Goal: Information Seeking & Learning: Learn about a topic

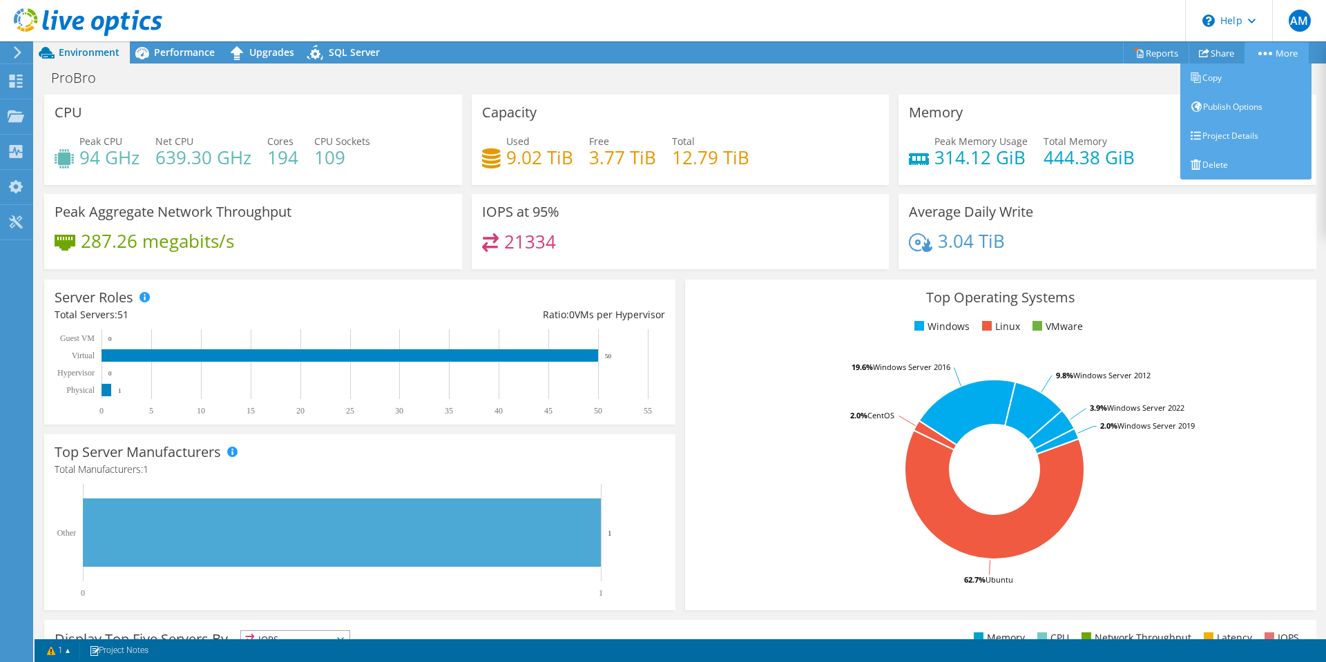
click at [1279, 46] on link "More" at bounding box center [1277, 52] width 64 height 21
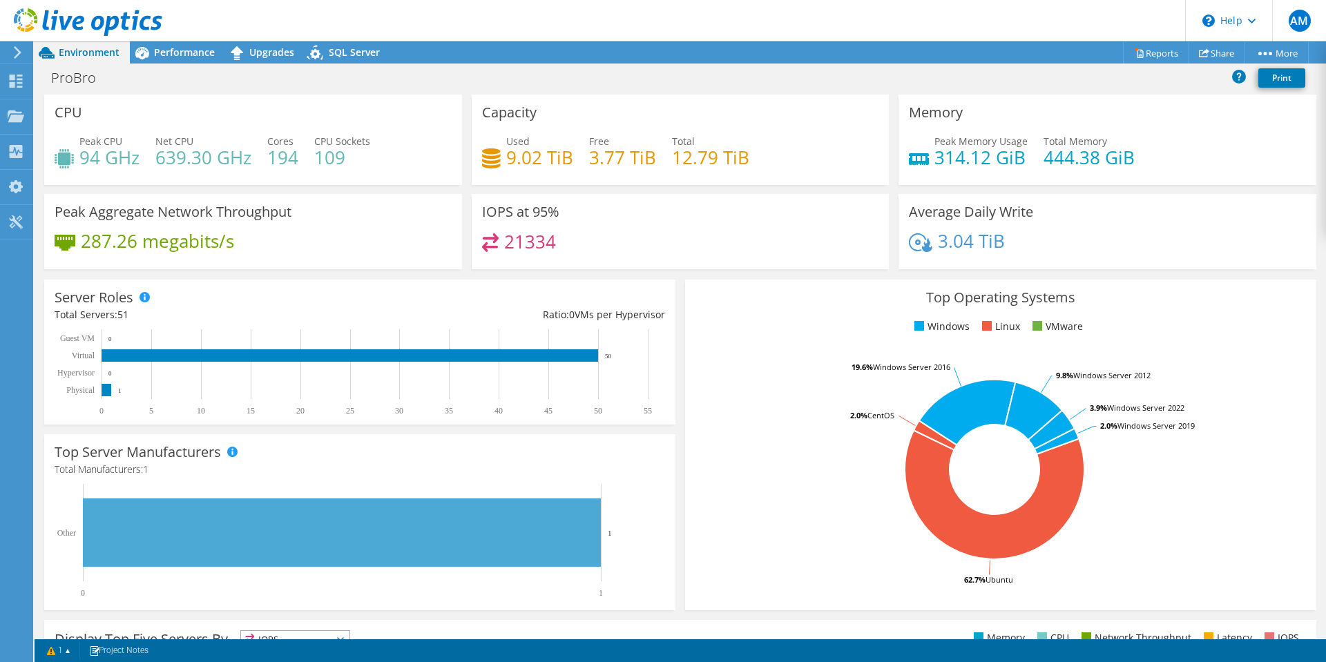
click at [756, 211] on div "IOPS at 95% 21334" at bounding box center [681, 231] width 418 height 75
click at [187, 49] on span "Performance" at bounding box center [184, 52] width 61 height 13
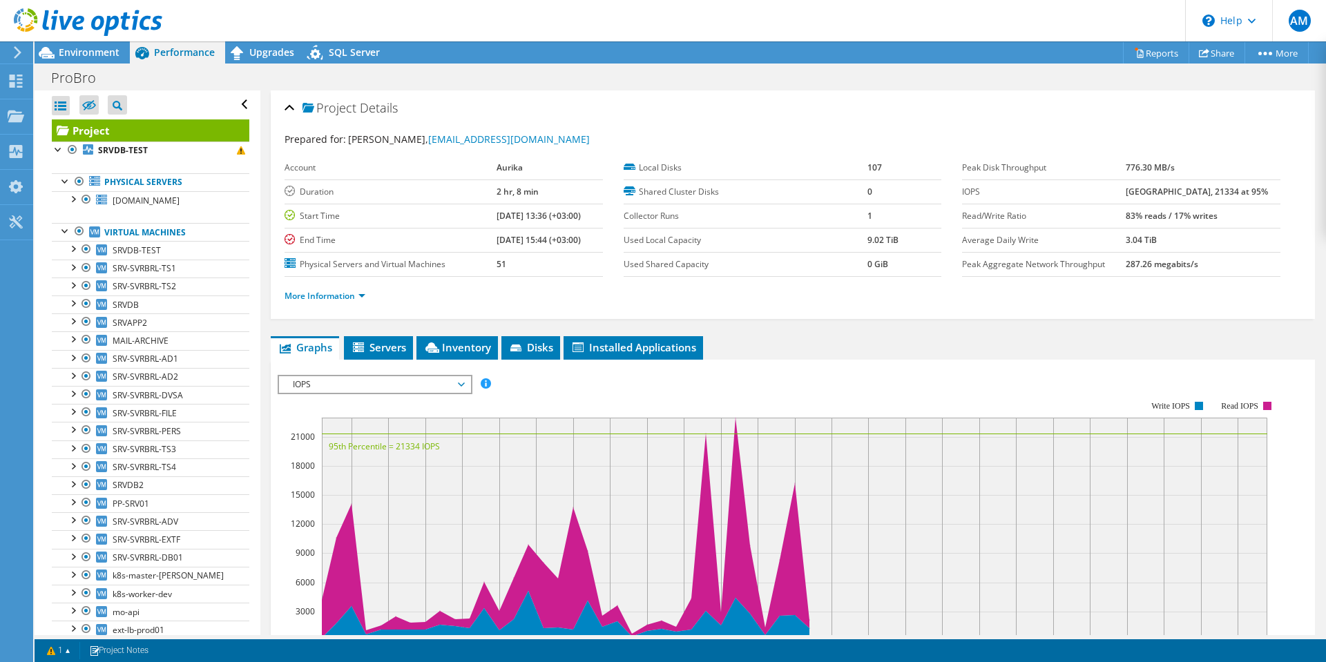
drag, startPoint x: 1253, startPoint y: 194, endPoint x: 1108, endPoint y: 193, distance: 145.0
click at [1108, 193] on tr "IOPS 22959 at [GEOGRAPHIC_DATA], 21334 at 95%" at bounding box center [1121, 192] width 318 height 24
click at [677, 347] on span "Installed Applications" at bounding box center [634, 348] width 126 height 14
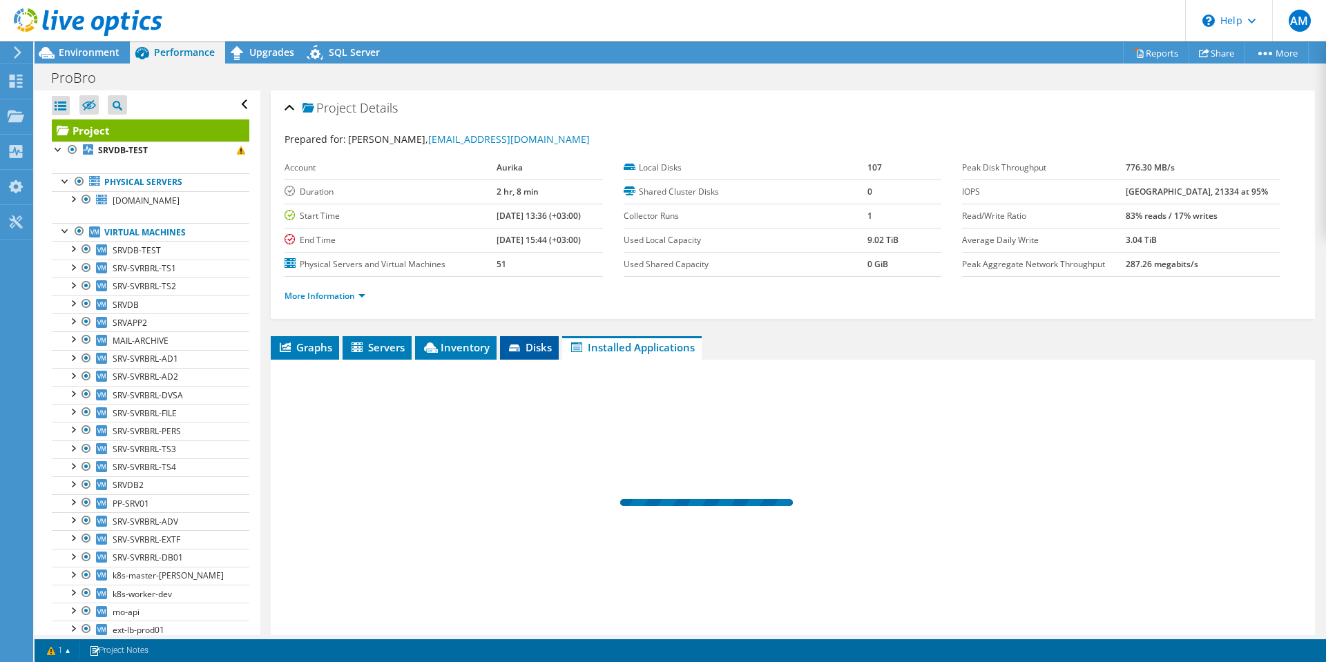
click at [537, 347] on span "Disks" at bounding box center [529, 348] width 45 height 14
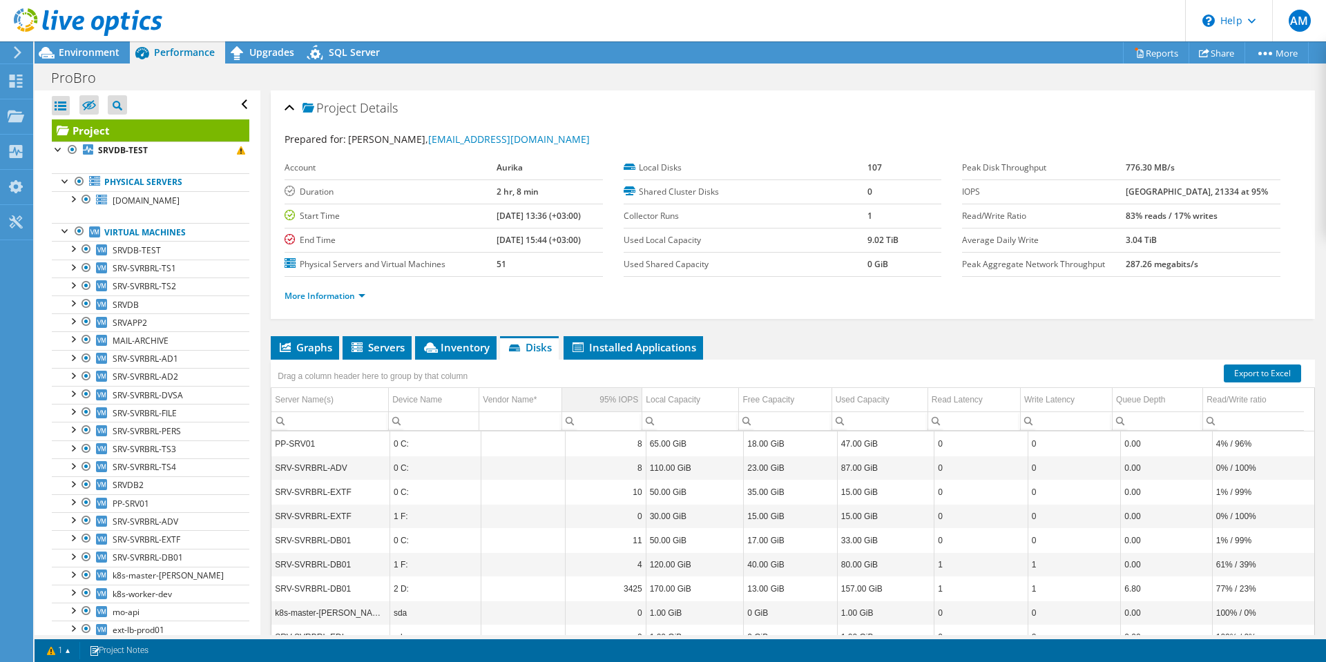
click at [600, 396] on div "95% IOPS" at bounding box center [619, 400] width 39 height 17
click at [594, 404] on td "95% IOPS" at bounding box center [602, 400] width 80 height 24
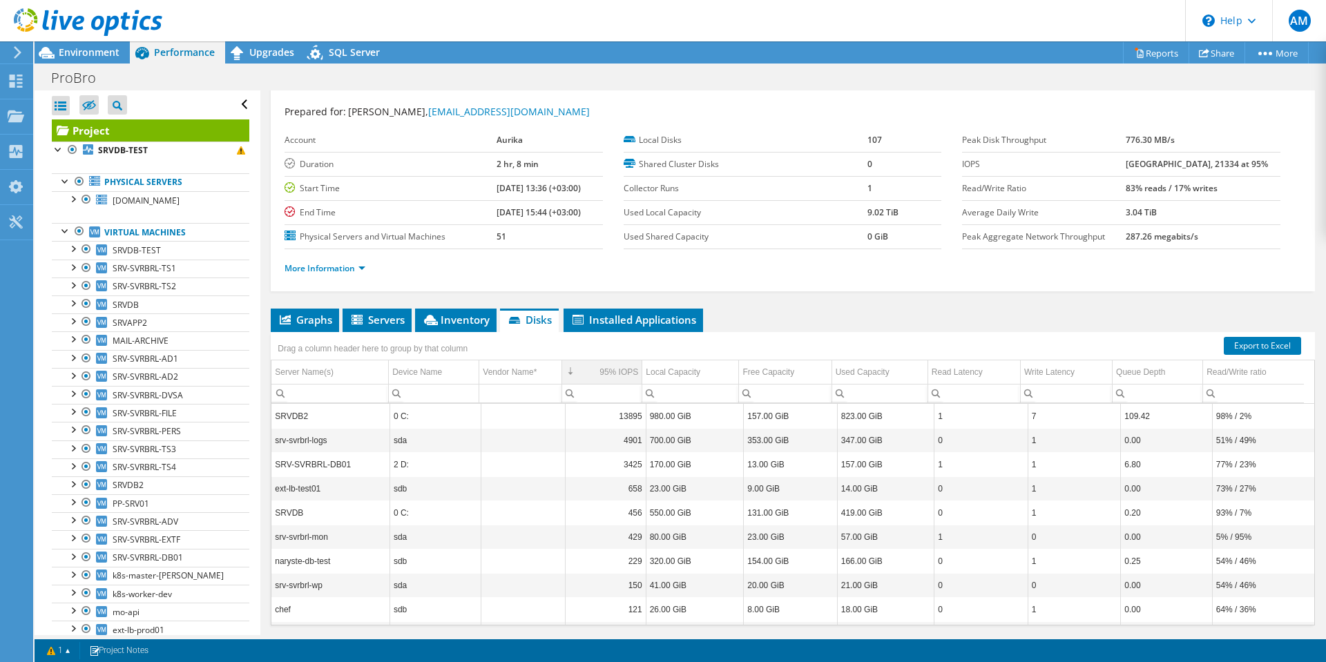
scroll to position [38, 0]
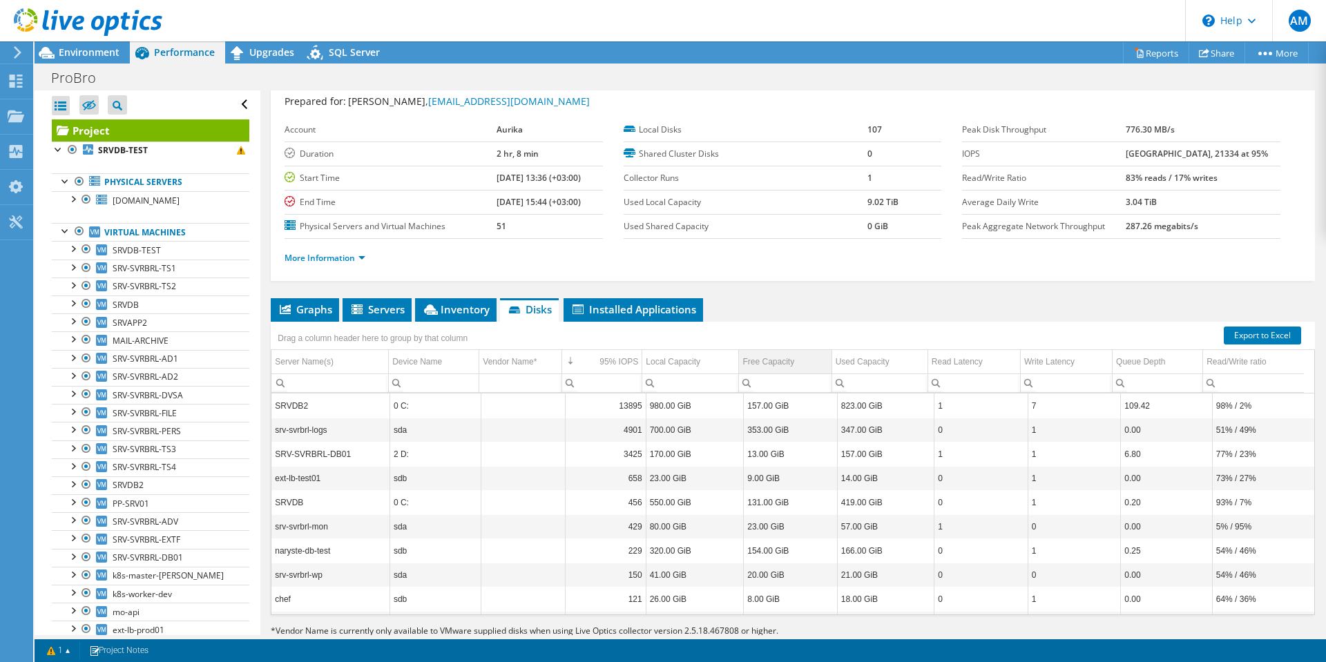
click at [780, 359] on div "Free Capacity" at bounding box center [768, 362] width 52 height 17
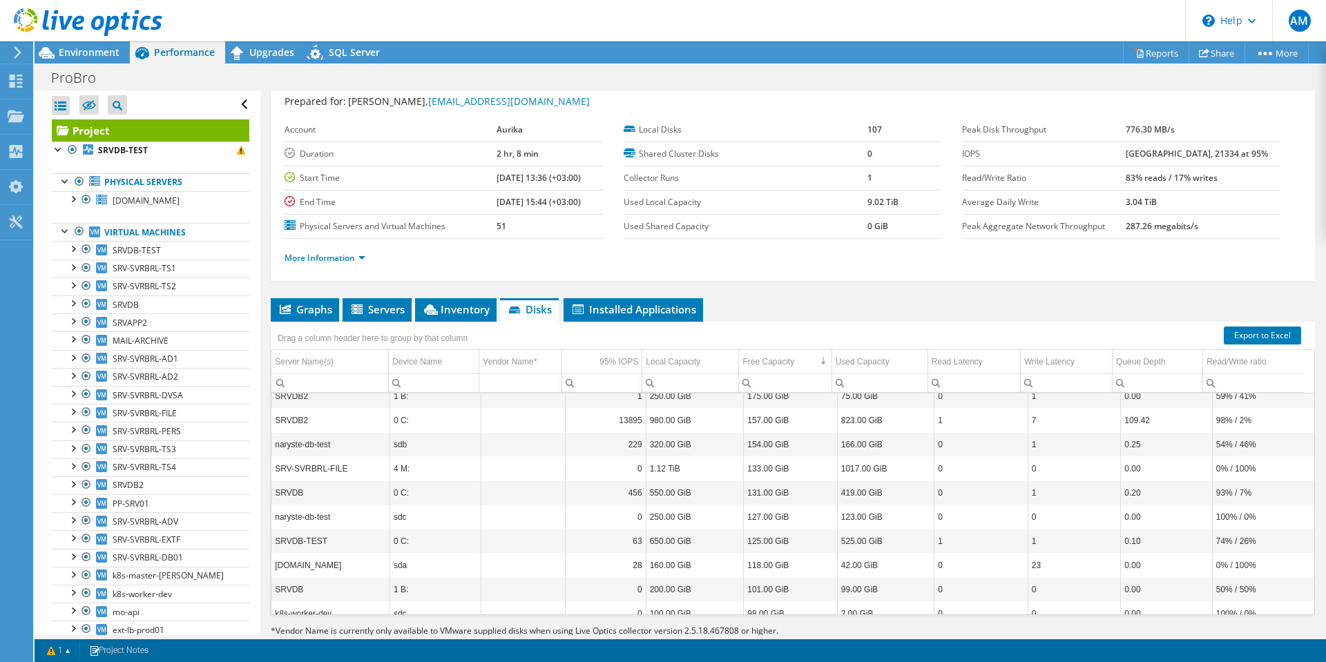
scroll to position [85, 0]
drag, startPoint x: 481, startPoint y: 153, endPoint x: 547, endPoint y: 151, distance: 65.6
click at [547, 151] on td "2 hr, 8 min" at bounding box center [550, 154] width 106 height 24
drag, startPoint x: 526, startPoint y: 153, endPoint x: 438, endPoint y: 147, distance: 88.6
click at [438, 147] on tr "Duration 2 hr, 8 min" at bounding box center [444, 154] width 318 height 24
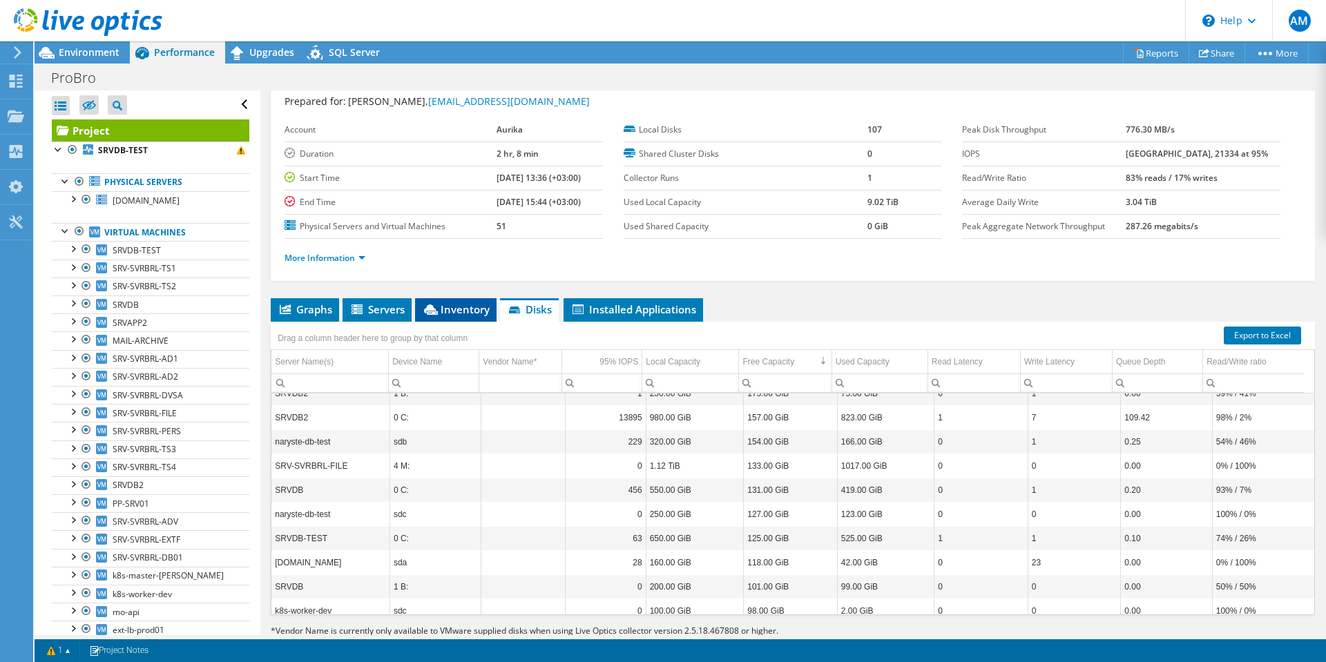
click at [463, 309] on span "Inventory" at bounding box center [456, 310] width 68 height 14
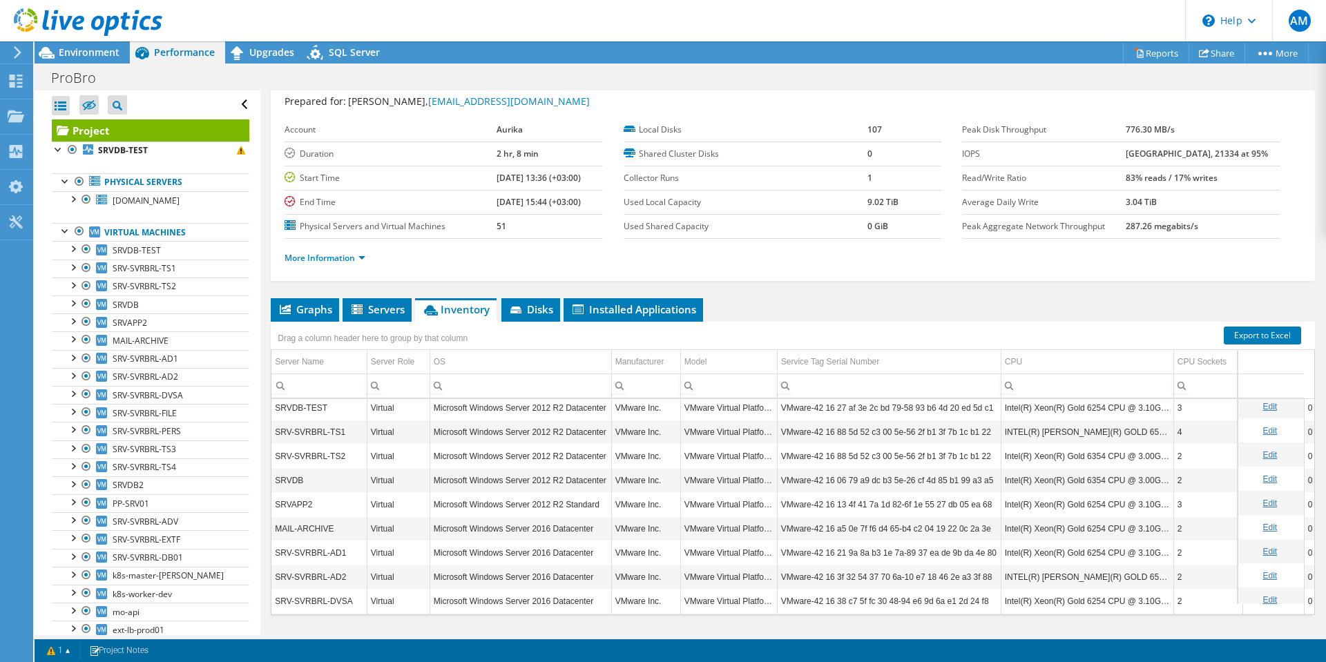
scroll to position [0, 0]
click at [78, 253] on div at bounding box center [73, 248] width 14 height 14
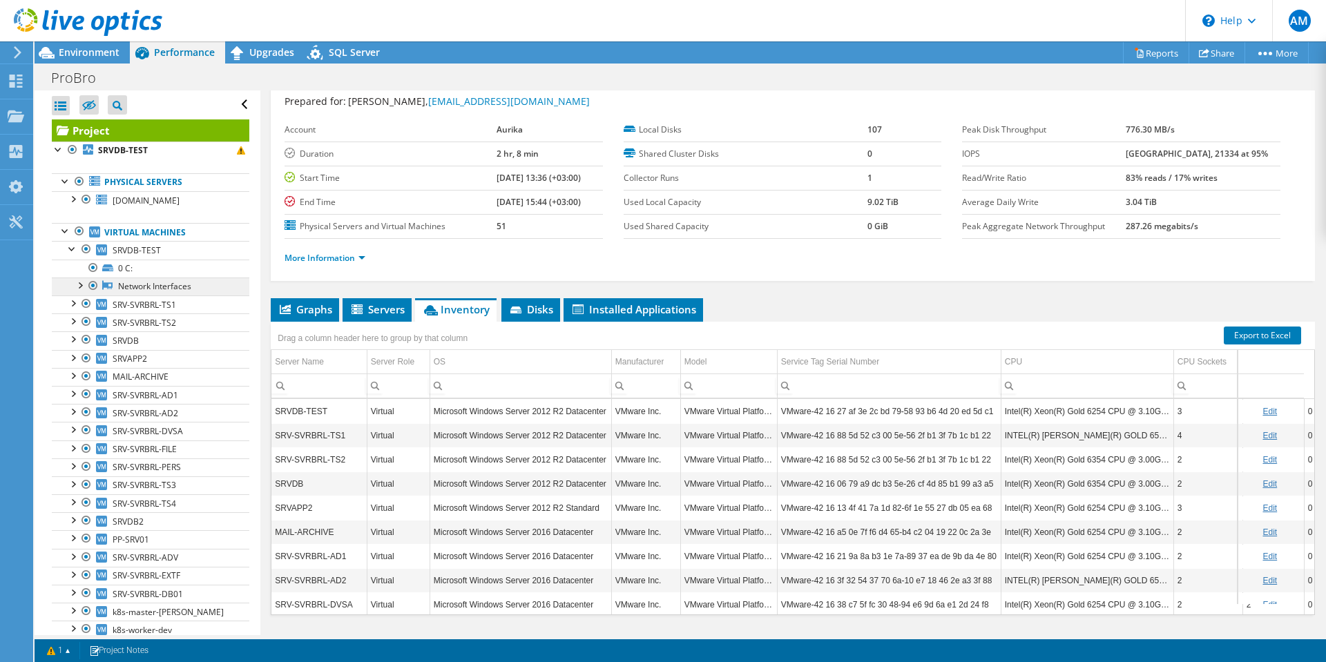
click at [142, 286] on link "Network Interfaces" at bounding box center [151, 287] width 198 height 18
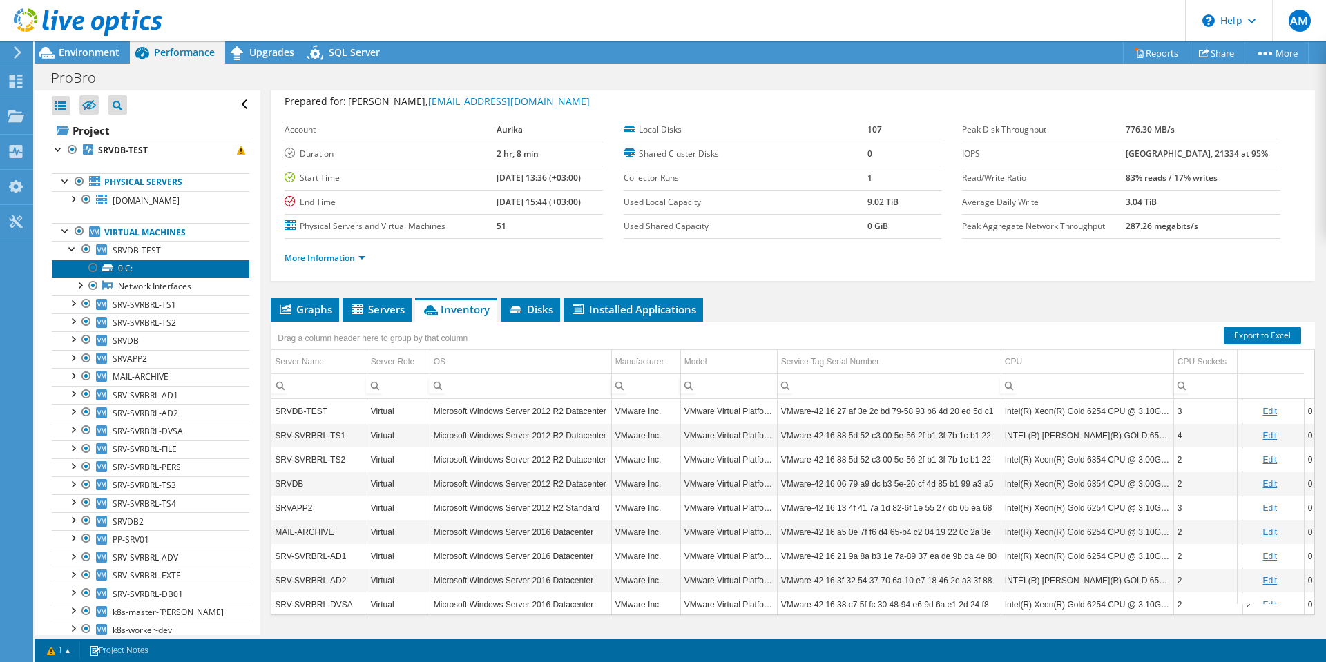
click at [119, 267] on link "0 C:" at bounding box center [151, 269] width 198 height 18
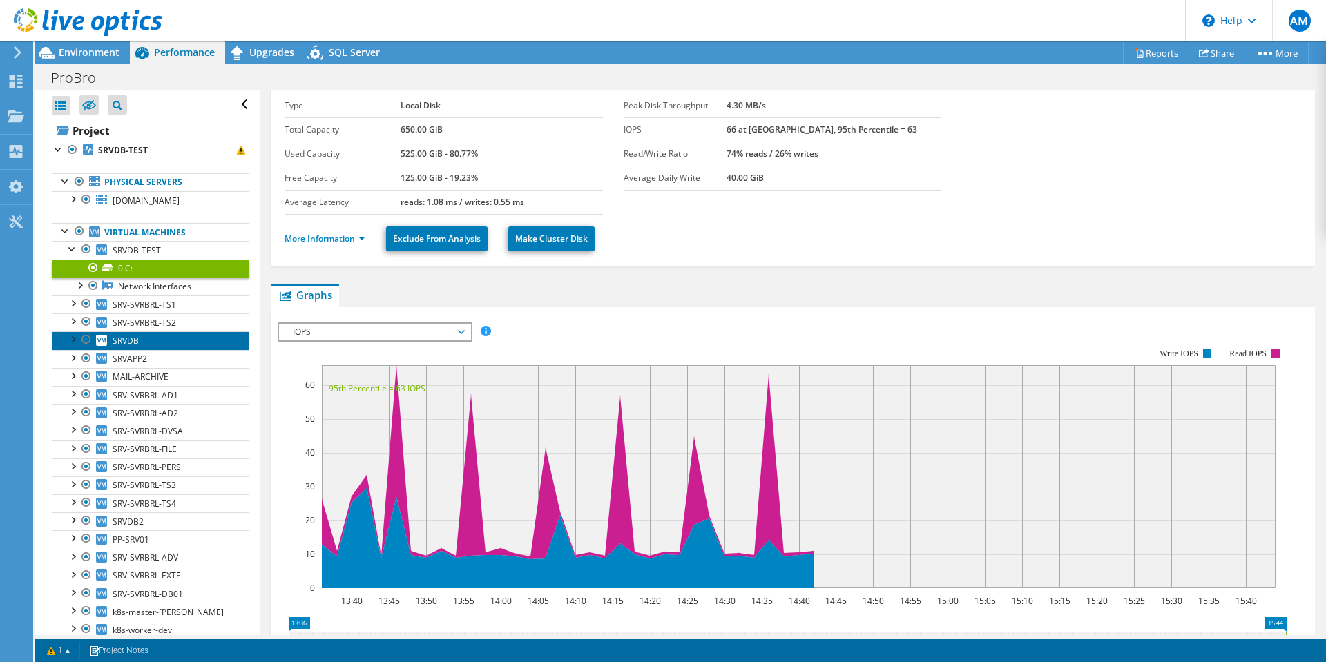
click at [116, 341] on span "SRVDB" at bounding box center [126, 341] width 26 height 12
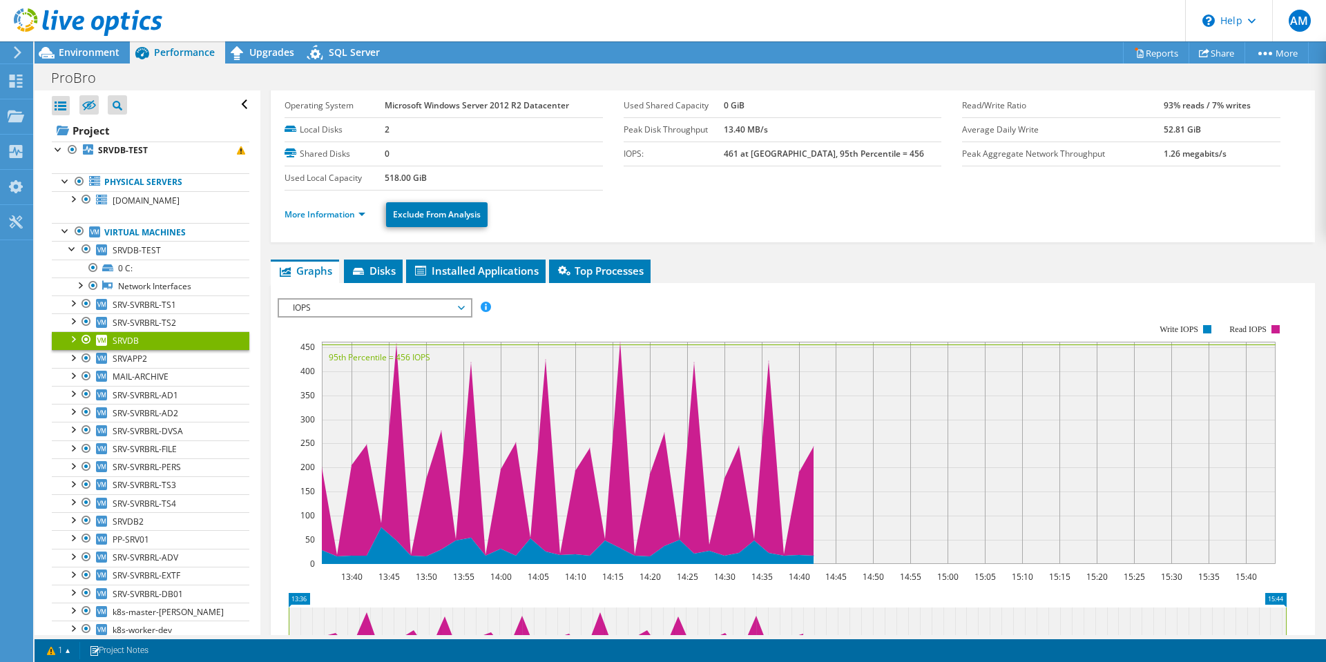
click at [71, 336] on div at bounding box center [73, 339] width 14 height 14
click at [399, 355] on text "95th Percentile = 456 IOPS" at bounding box center [380, 358] width 102 height 12
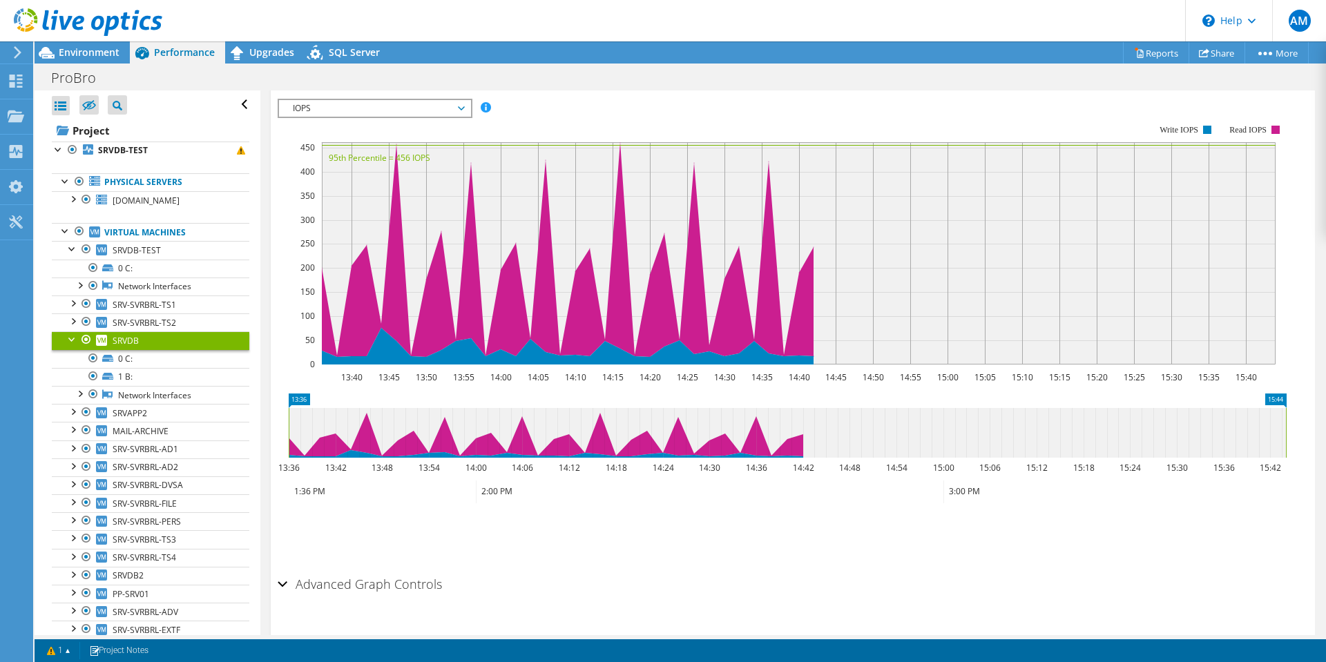
scroll to position [268, 0]
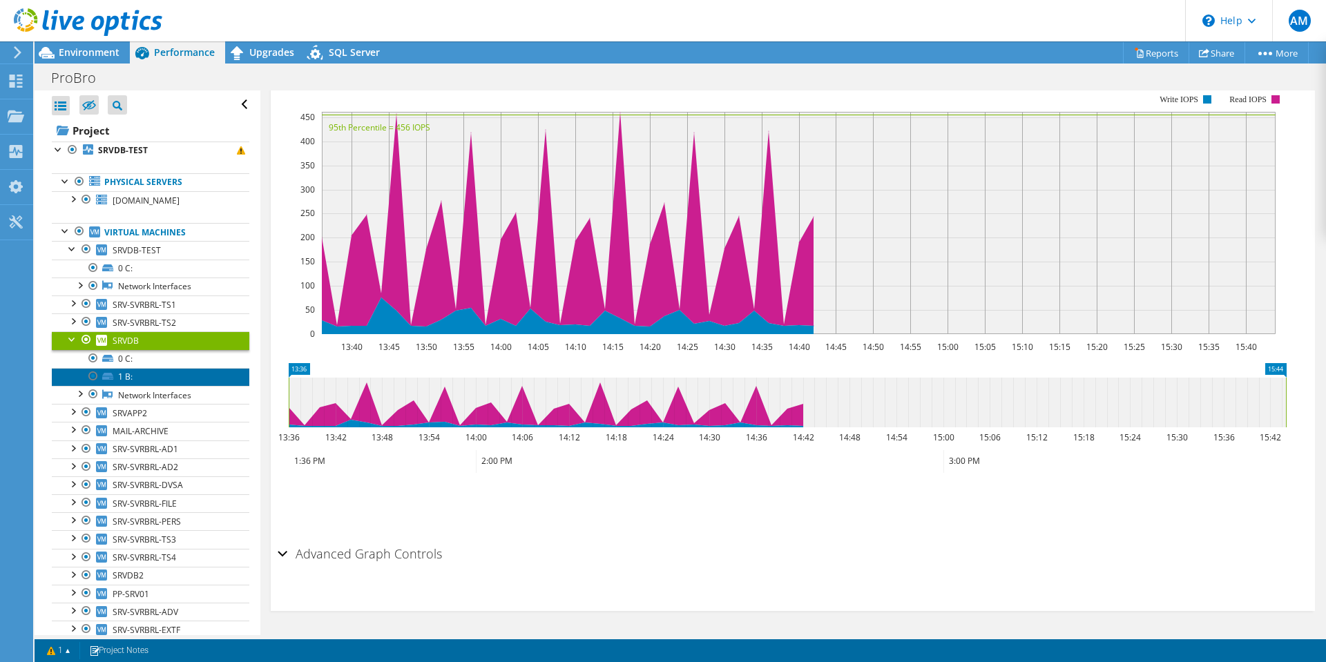
click at [136, 383] on link "1 B:" at bounding box center [151, 377] width 198 height 18
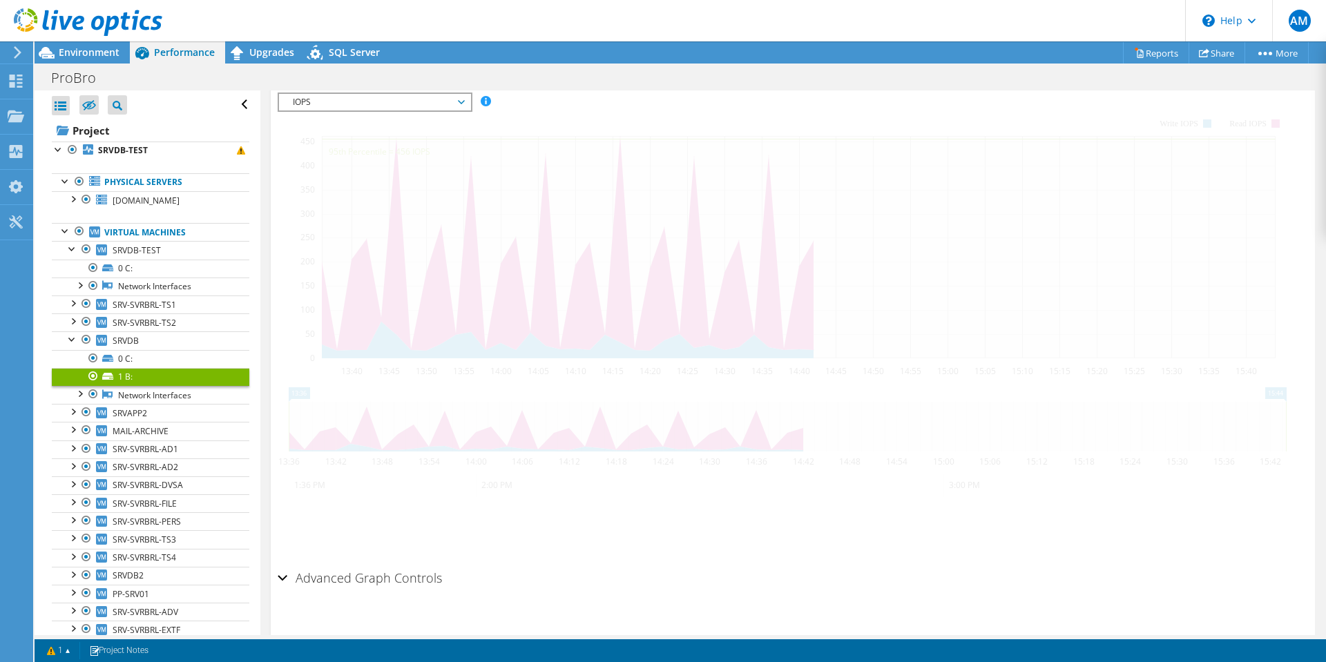
scroll to position [292, 0]
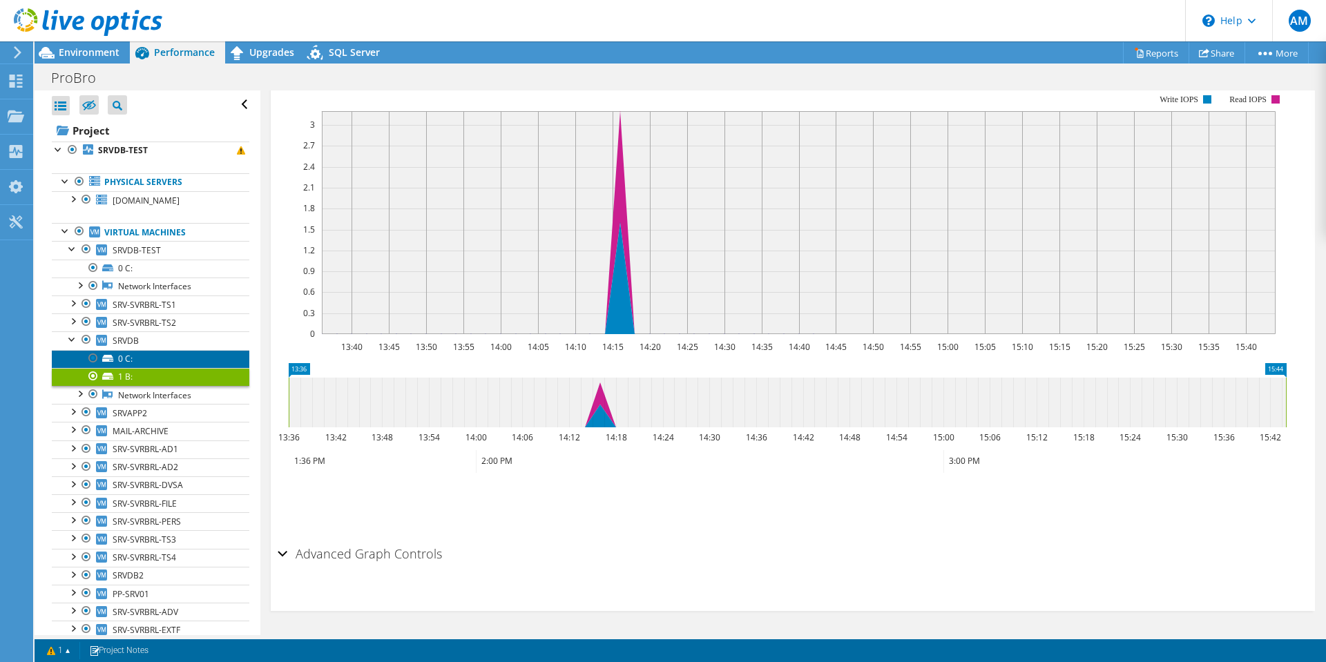
click at [157, 363] on link "0 C:" at bounding box center [151, 359] width 198 height 18
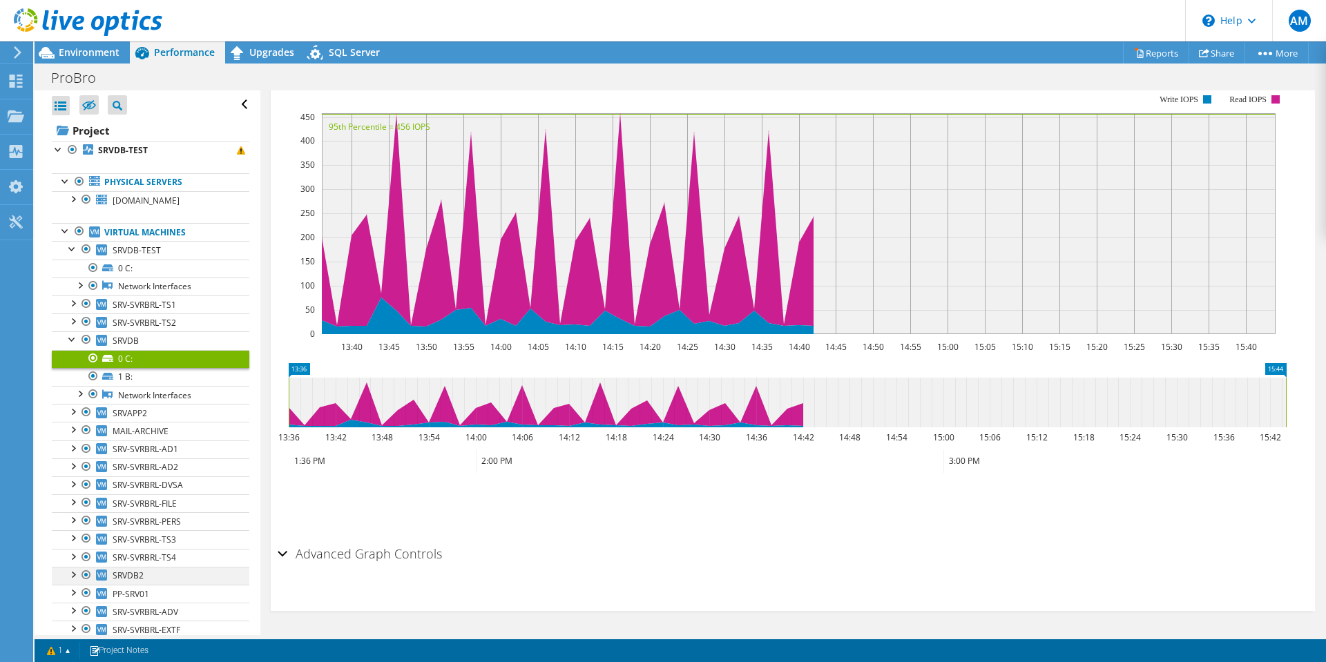
click at [70, 575] on div at bounding box center [73, 574] width 14 height 14
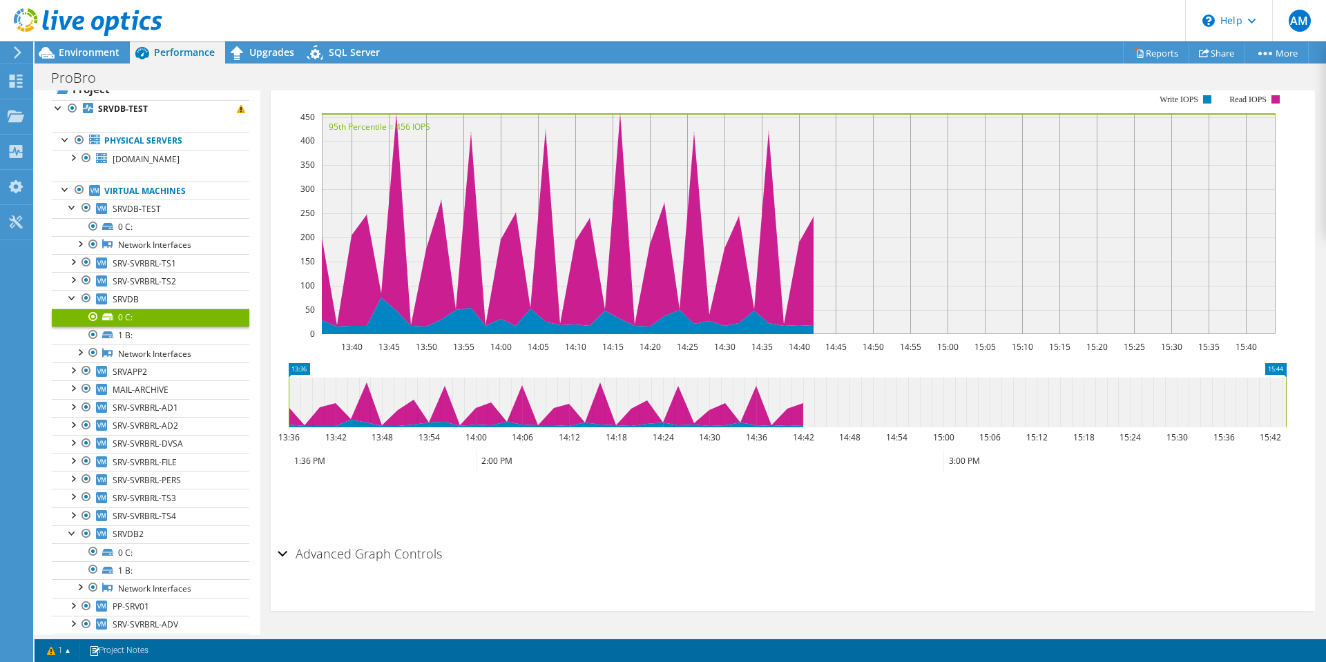
scroll to position [215, 0]
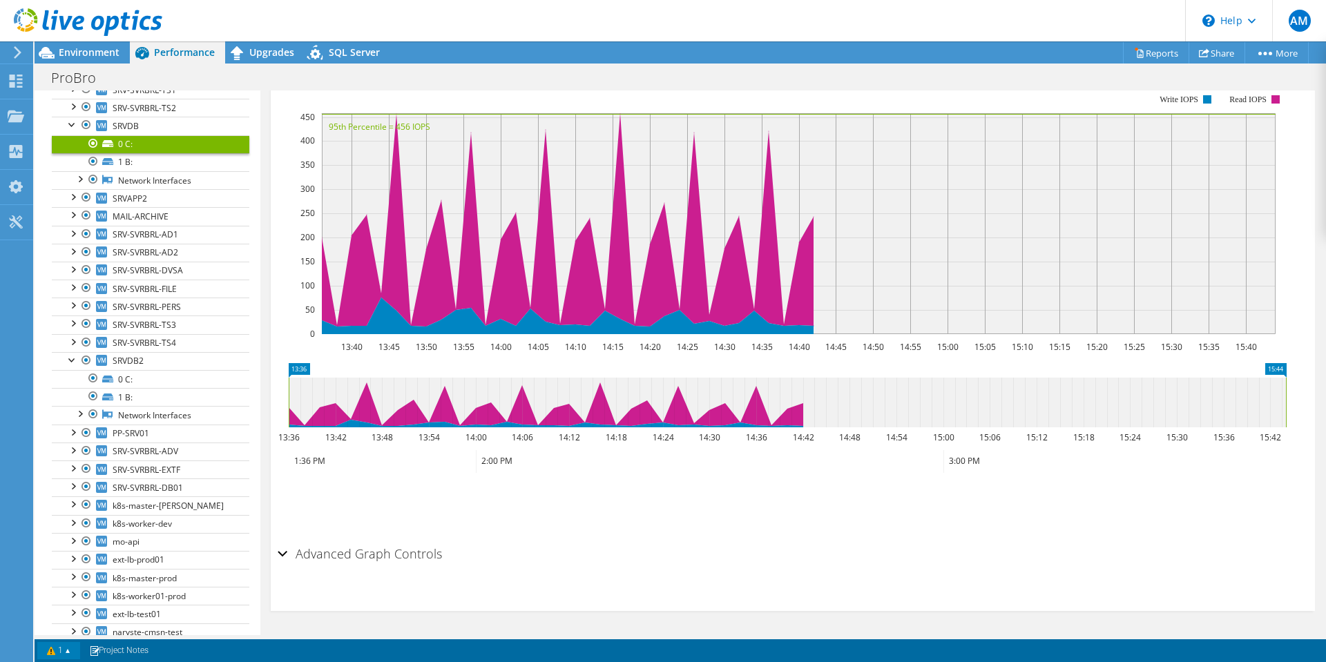
click at [65, 653] on link "1" at bounding box center [58, 650] width 43 height 17
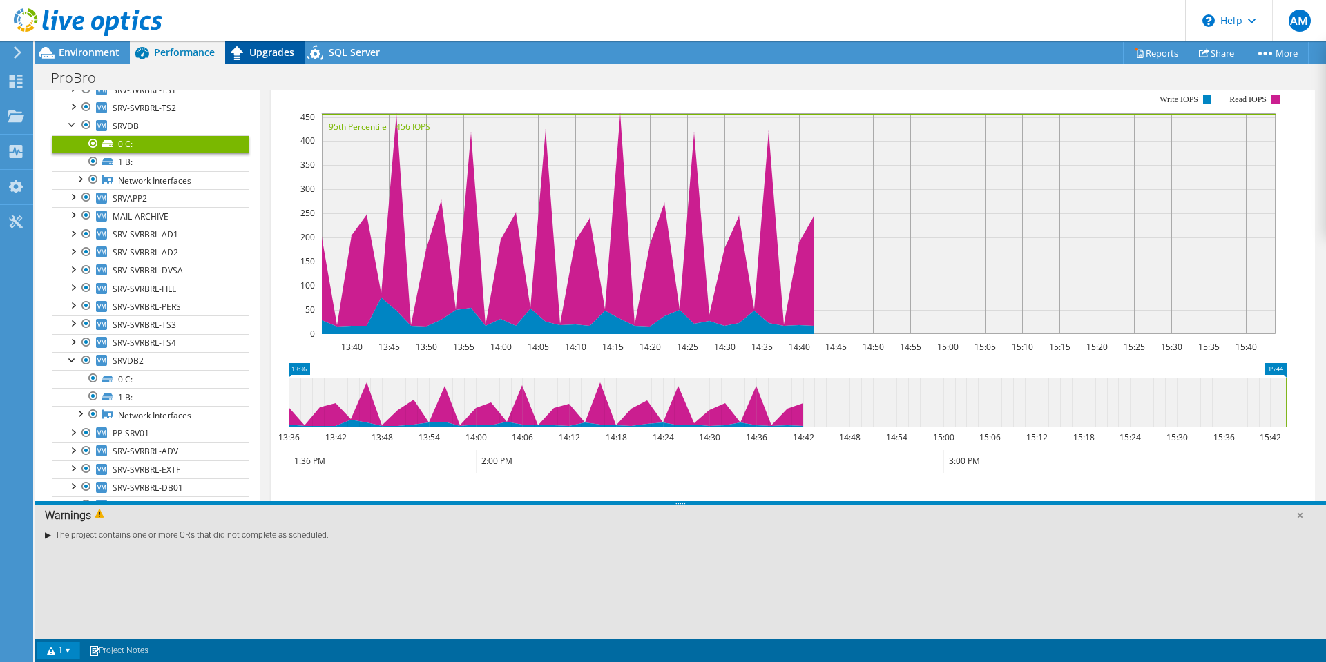
click at [268, 59] on div "Upgrades" at bounding box center [264, 52] width 79 height 22
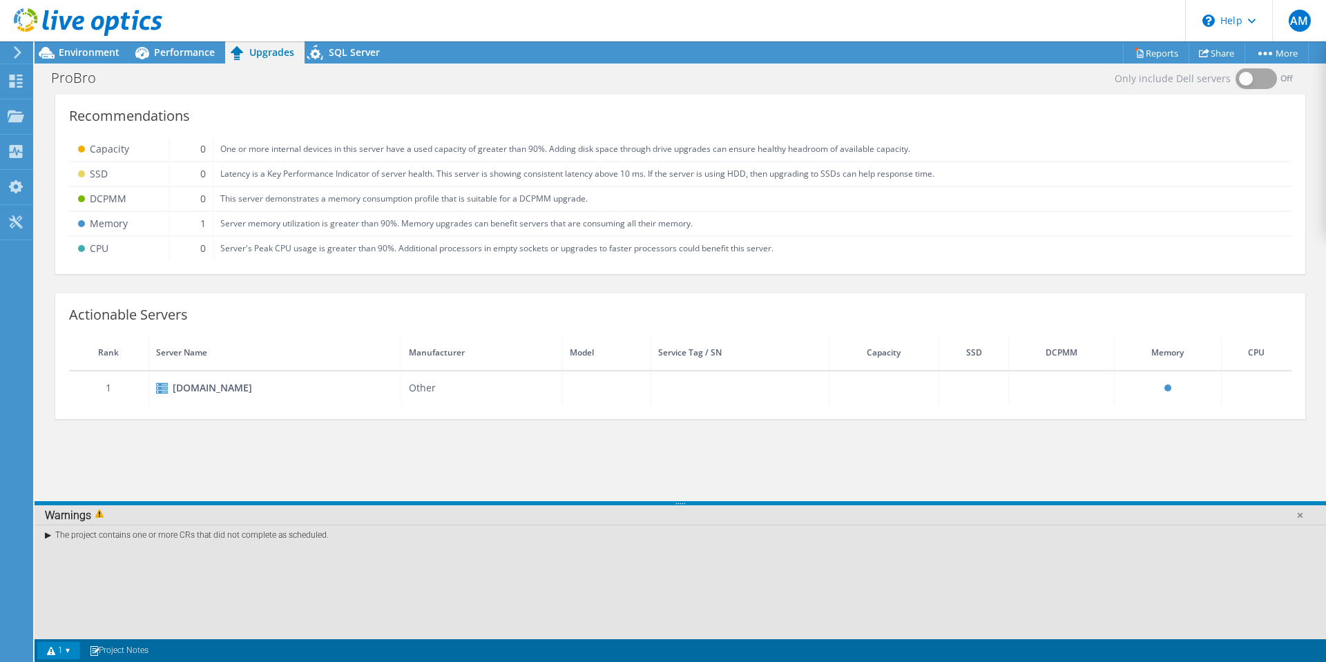
click at [1272, 80] on div "ProBro Print" at bounding box center [681, 78] width 1292 height 26
click at [1265, 80] on div "ProBro Print" at bounding box center [681, 78] width 1292 height 26
click at [1249, 82] on div "ProBro Print" at bounding box center [681, 78] width 1292 height 26
click at [1053, 85] on div "ProBro Print" at bounding box center [681, 78] width 1292 height 26
click at [66, 109] on div "Recommendations Capacity 0 One or more internal devices in this server have a u…" at bounding box center [680, 187] width 1250 height 174
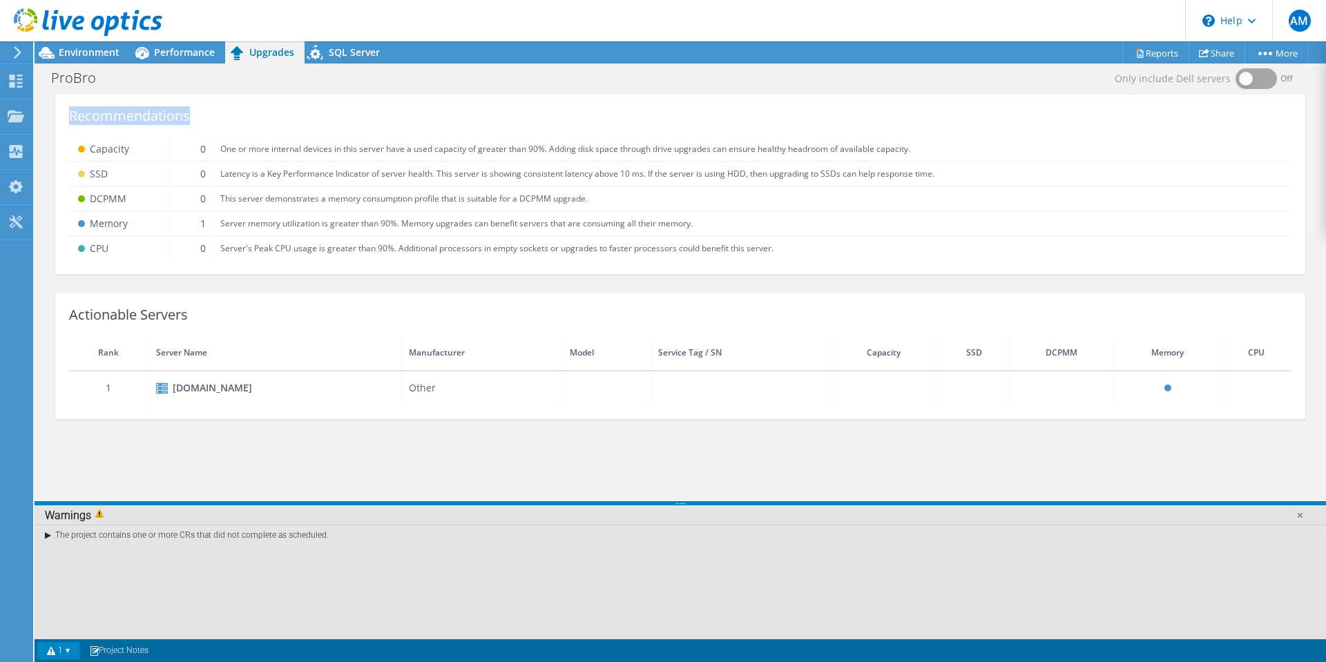
drag, startPoint x: 71, startPoint y: 110, endPoint x: 843, endPoint y: 276, distance: 789.9
click at [843, 276] on div "Recommendations Capacity 0 One or more internal devices in this server have a u…" at bounding box center [681, 261] width 1292 height 343
copy div "Recommendations"
click at [191, 52] on span "Performance" at bounding box center [184, 52] width 61 height 13
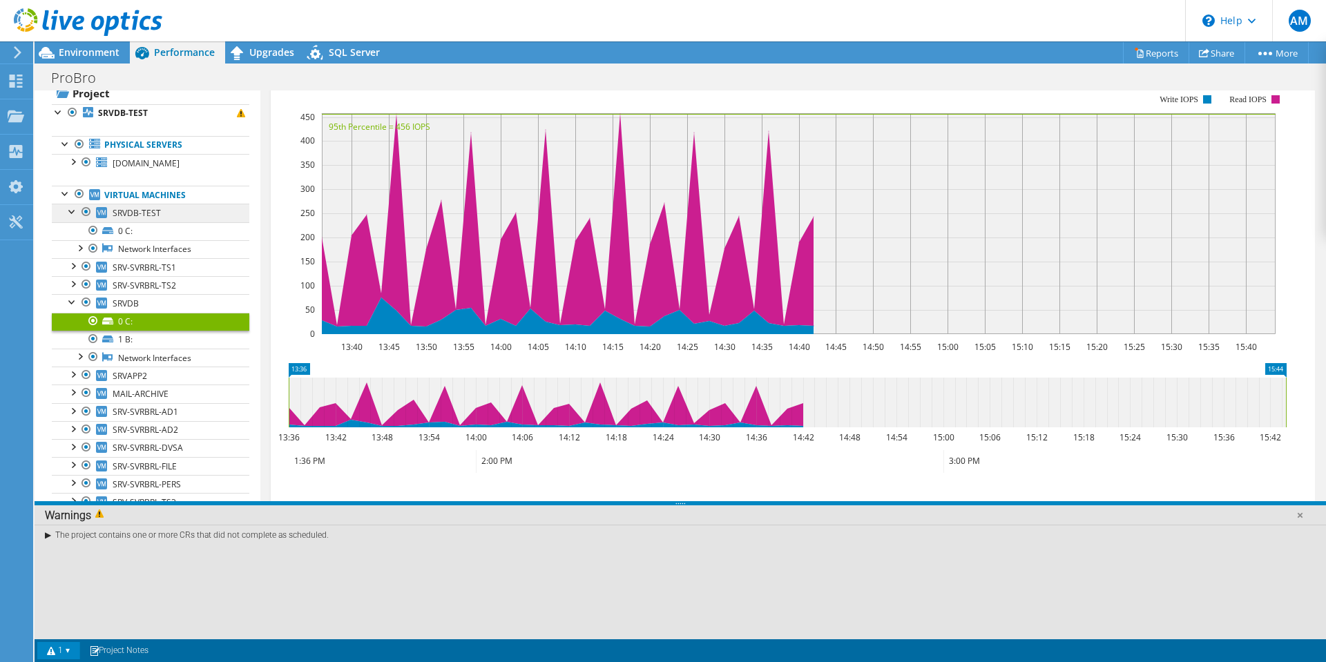
scroll to position [0, 0]
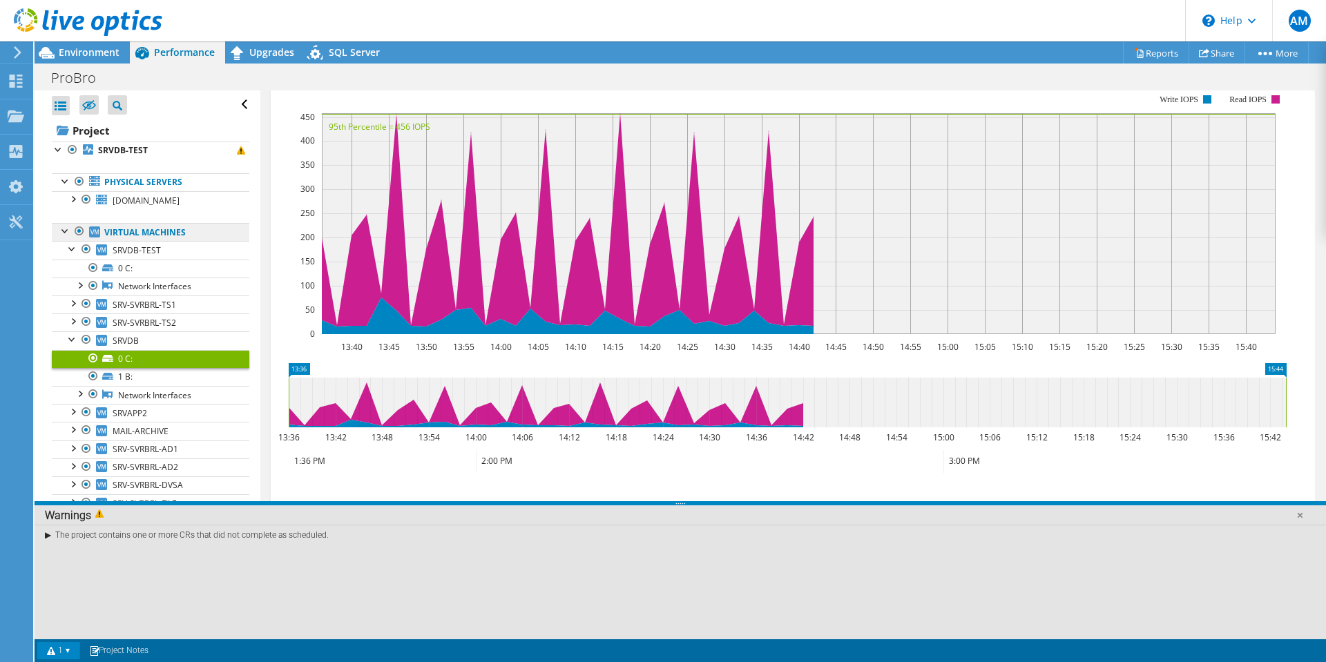
click at [158, 233] on link "Virtual Machines" at bounding box center [151, 232] width 198 height 18
click at [144, 253] on span "SRVDB-TEST" at bounding box center [137, 251] width 48 height 12
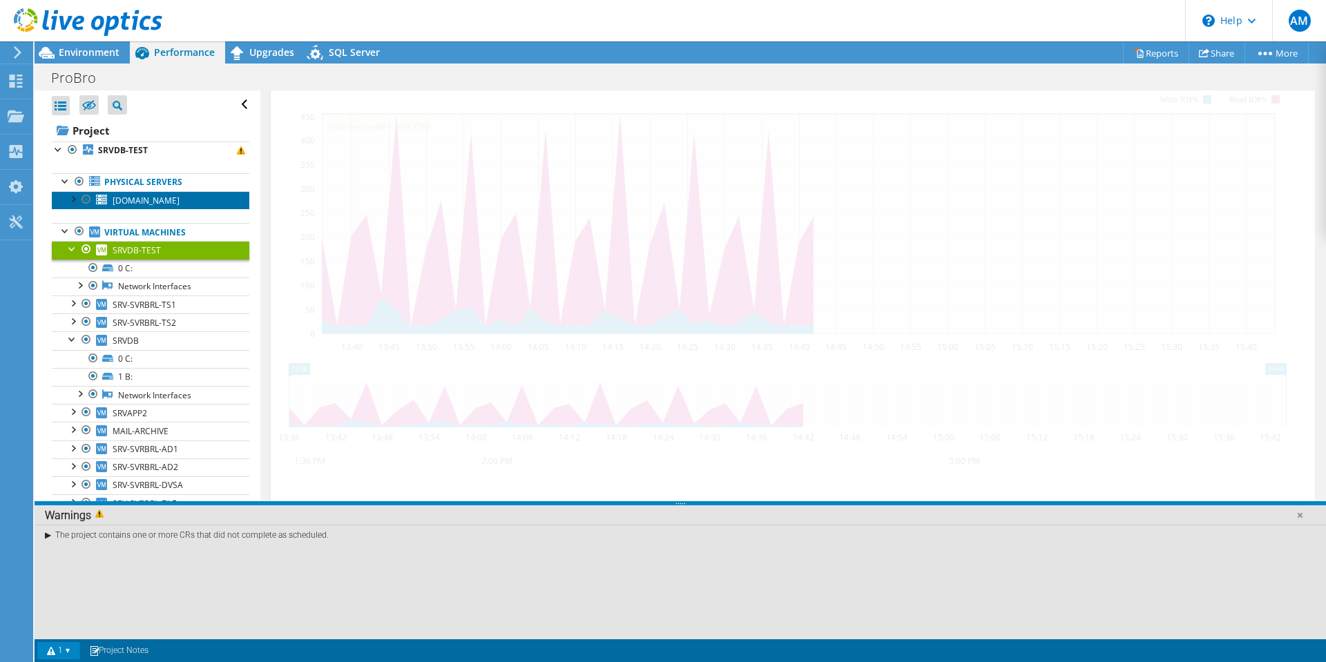
click at [140, 204] on span "[DOMAIN_NAME]" at bounding box center [146, 201] width 67 height 12
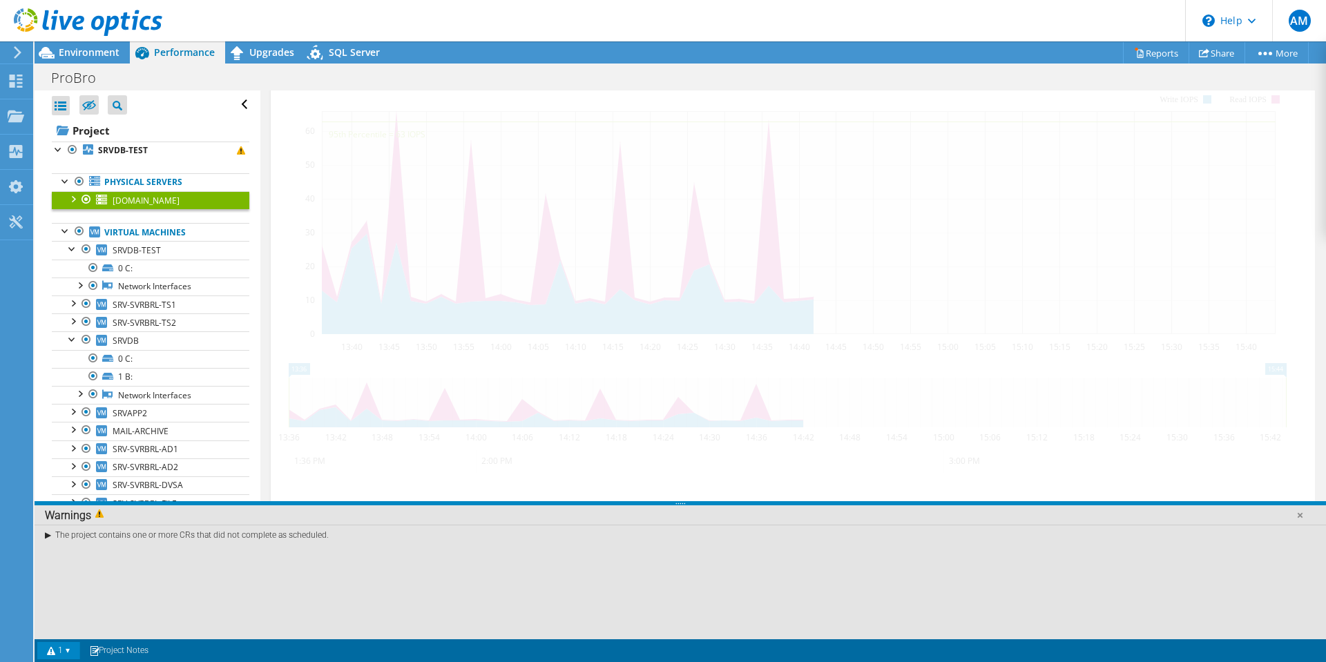
scroll to position [268, 0]
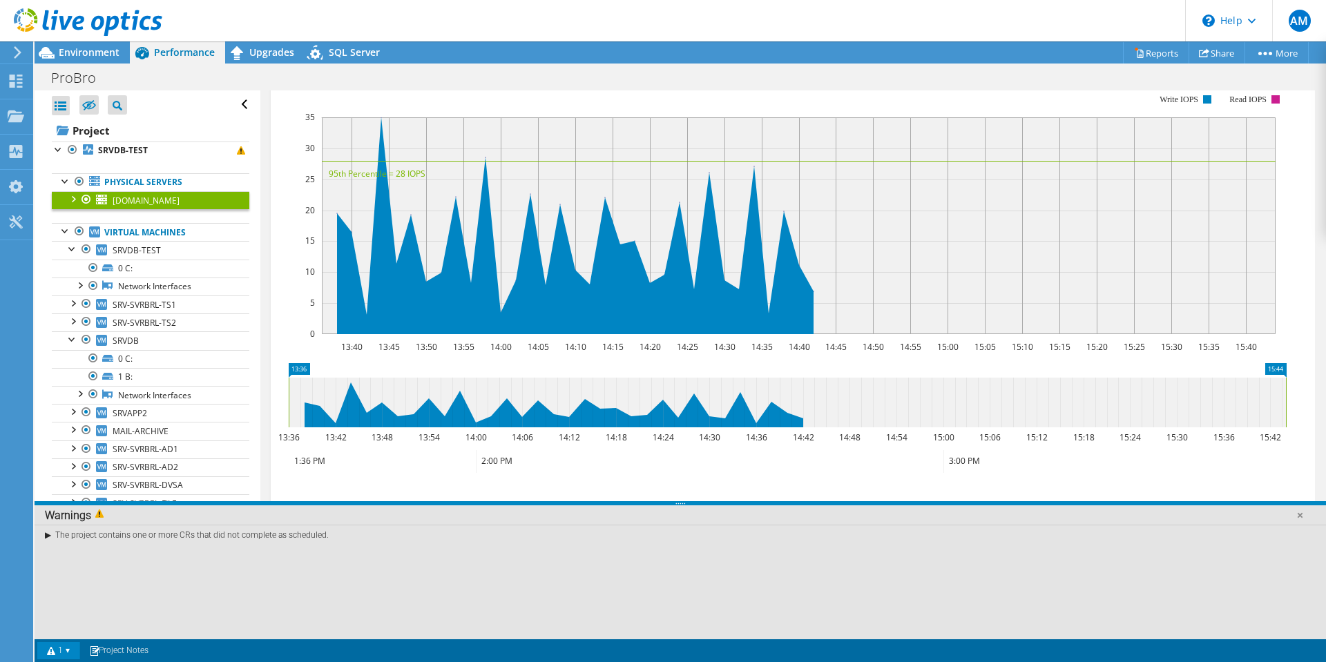
click at [179, 204] on span "[DOMAIN_NAME]" at bounding box center [146, 201] width 67 height 12
click at [73, 198] on div at bounding box center [73, 198] width 14 height 14
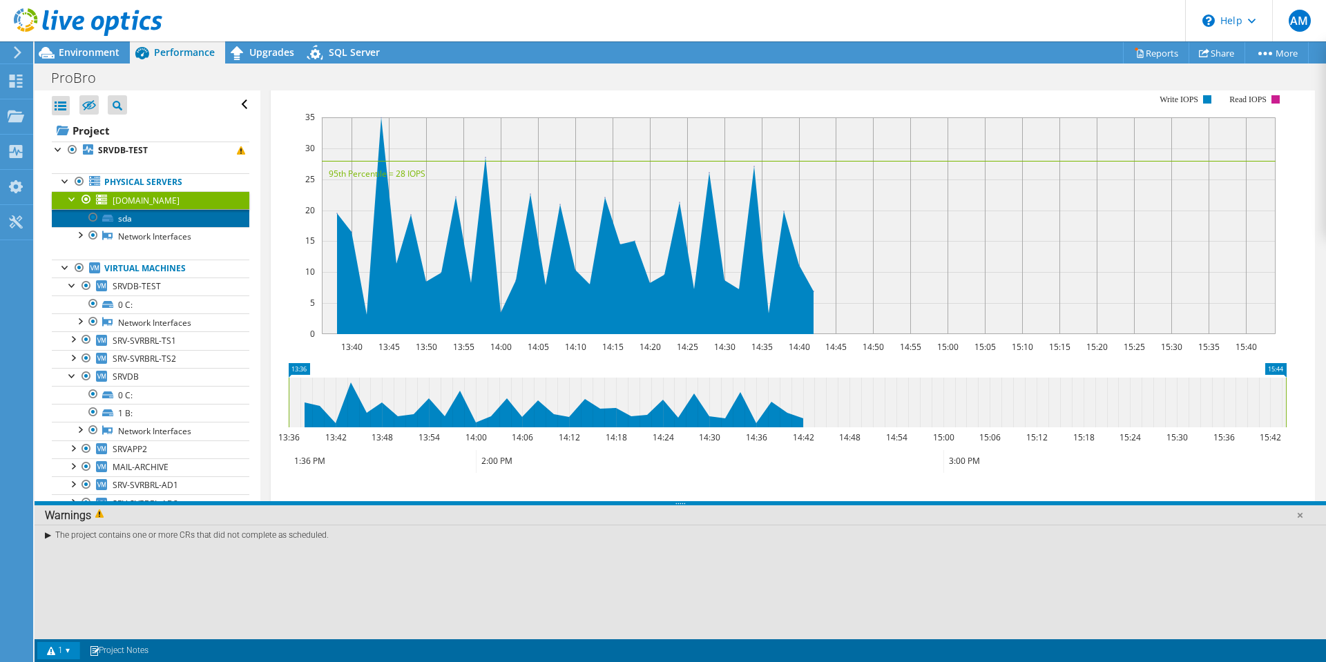
click at [114, 219] on link "sda" at bounding box center [151, 218] width 198 height 18
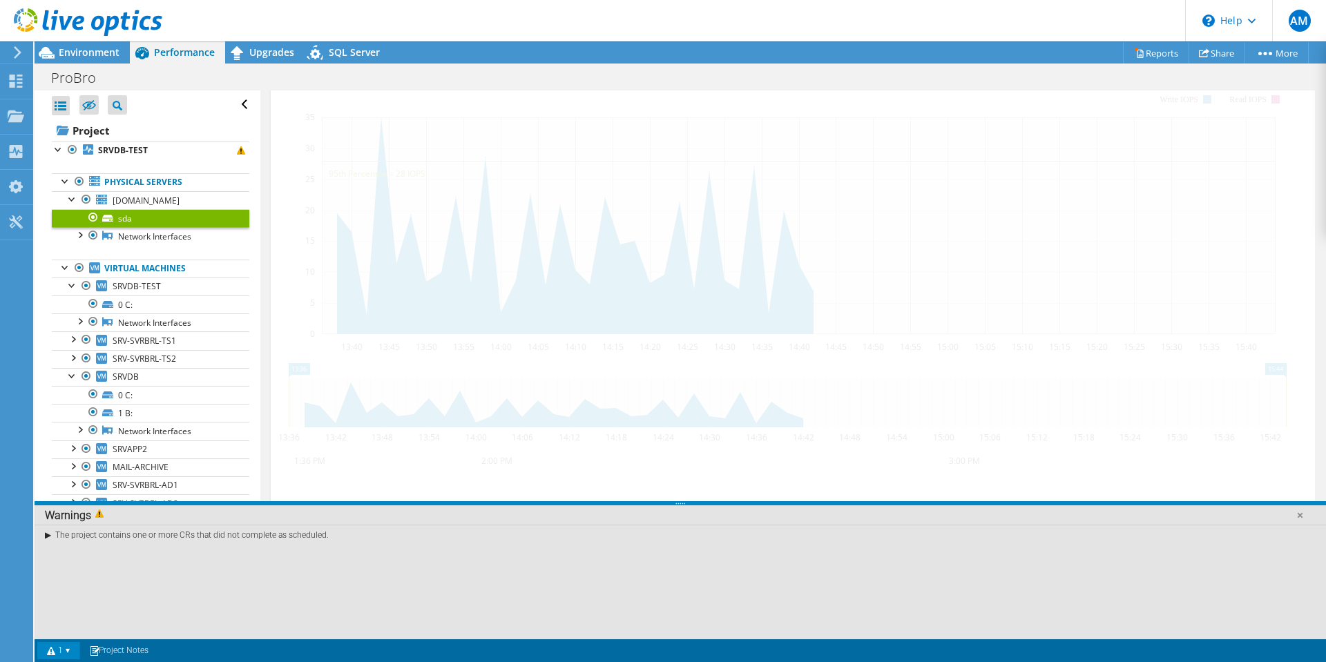
scroll to position [292, 0]
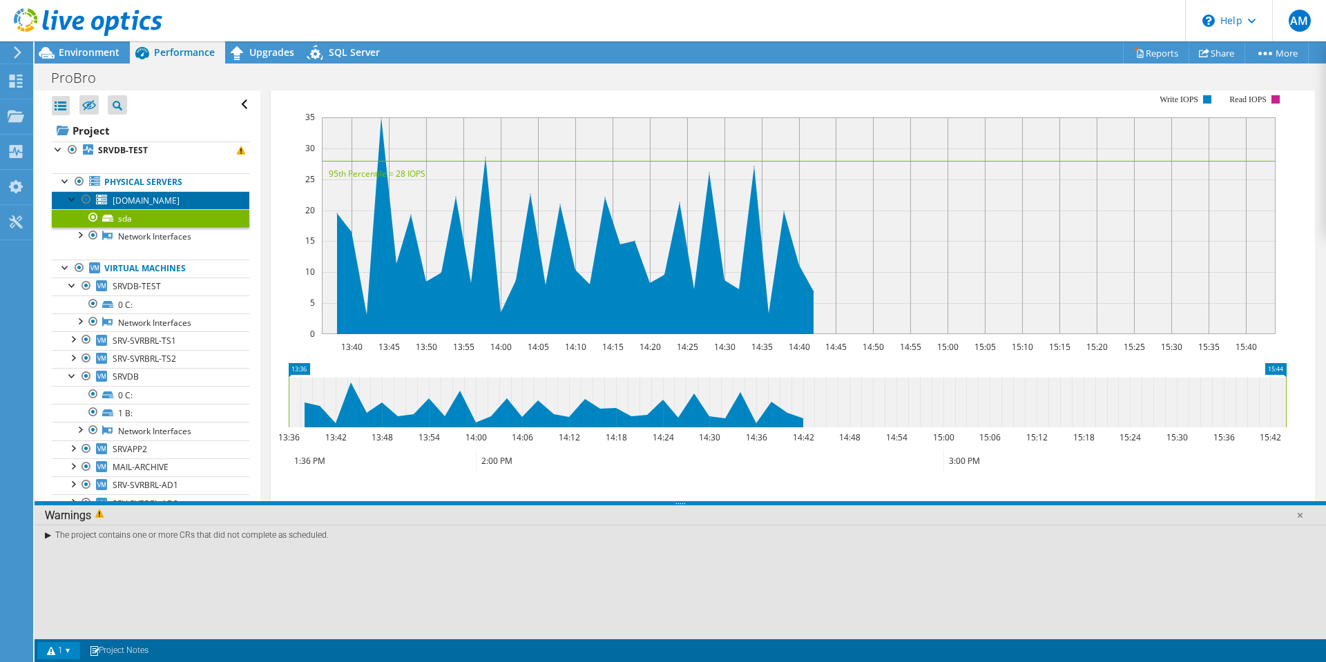
click at [122, 200] on span "[DOMAIN_NAME]" at bounding box center [146, 201] width 67 height 12
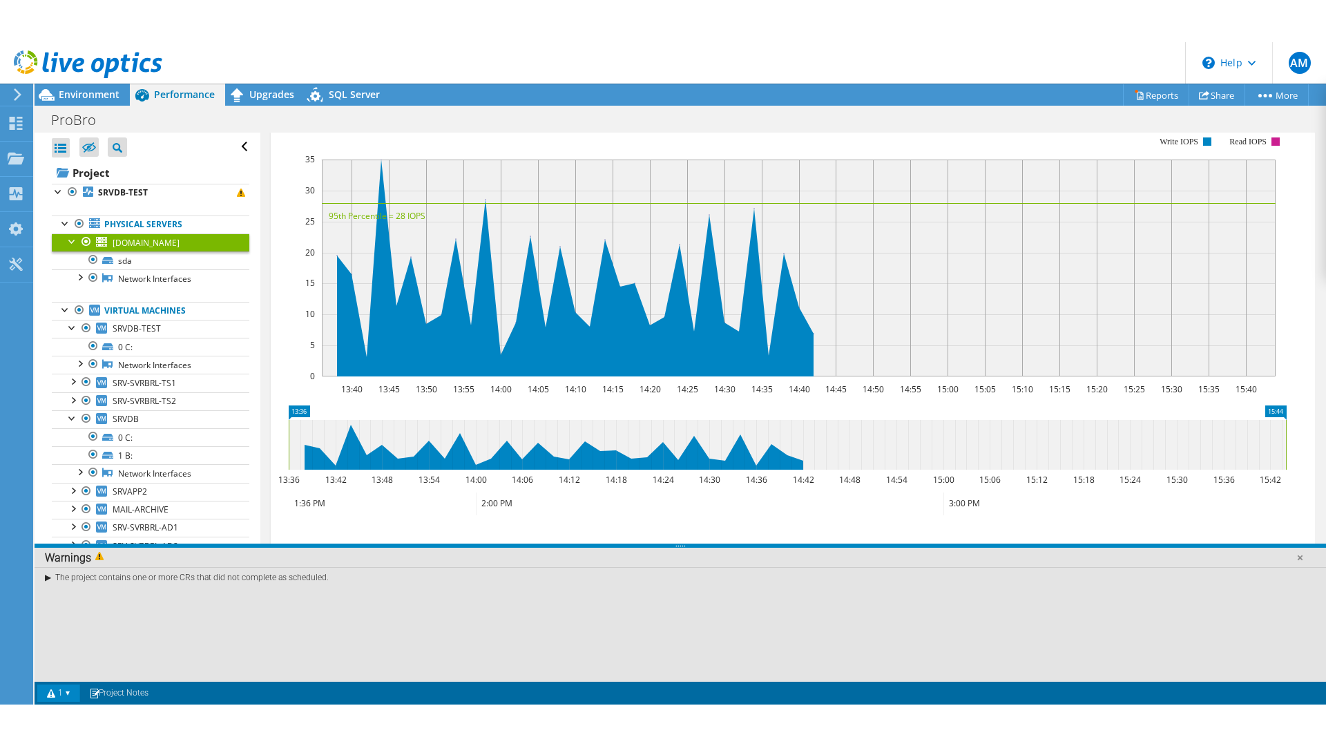
scroll to position [268, 0]
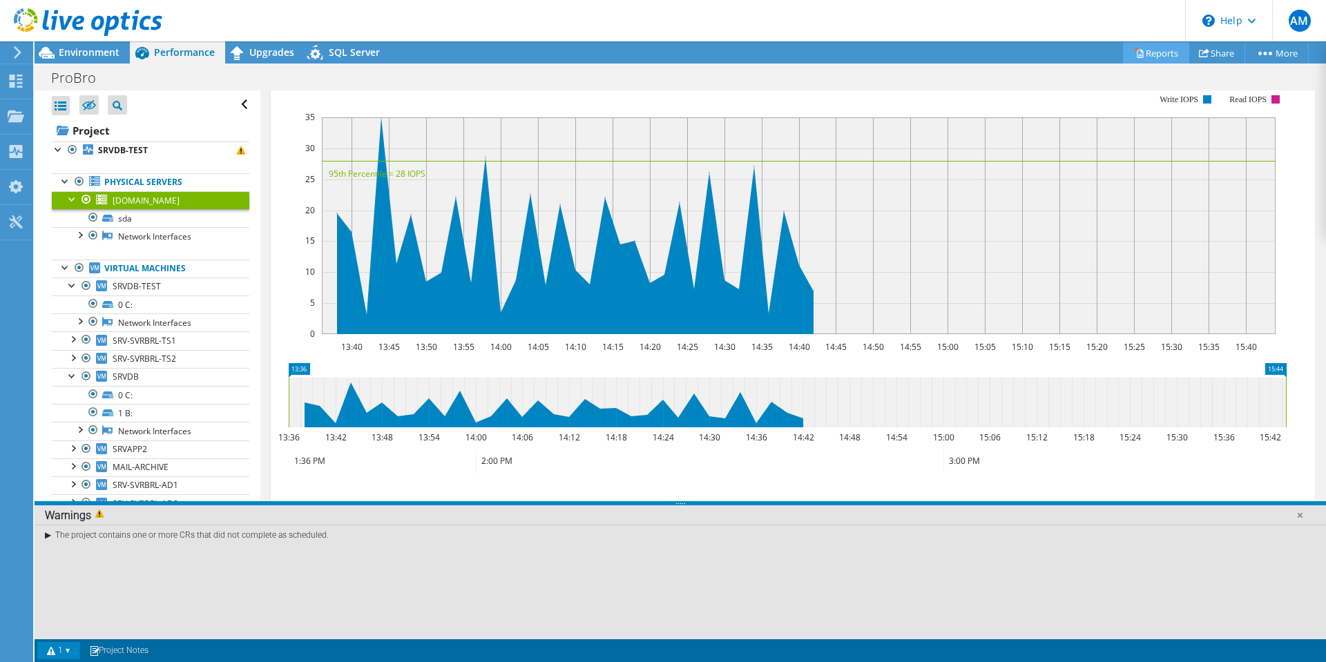
click at [1142, 50] on link "Reports" at bounding box center [1156, 52] width 66 height 21
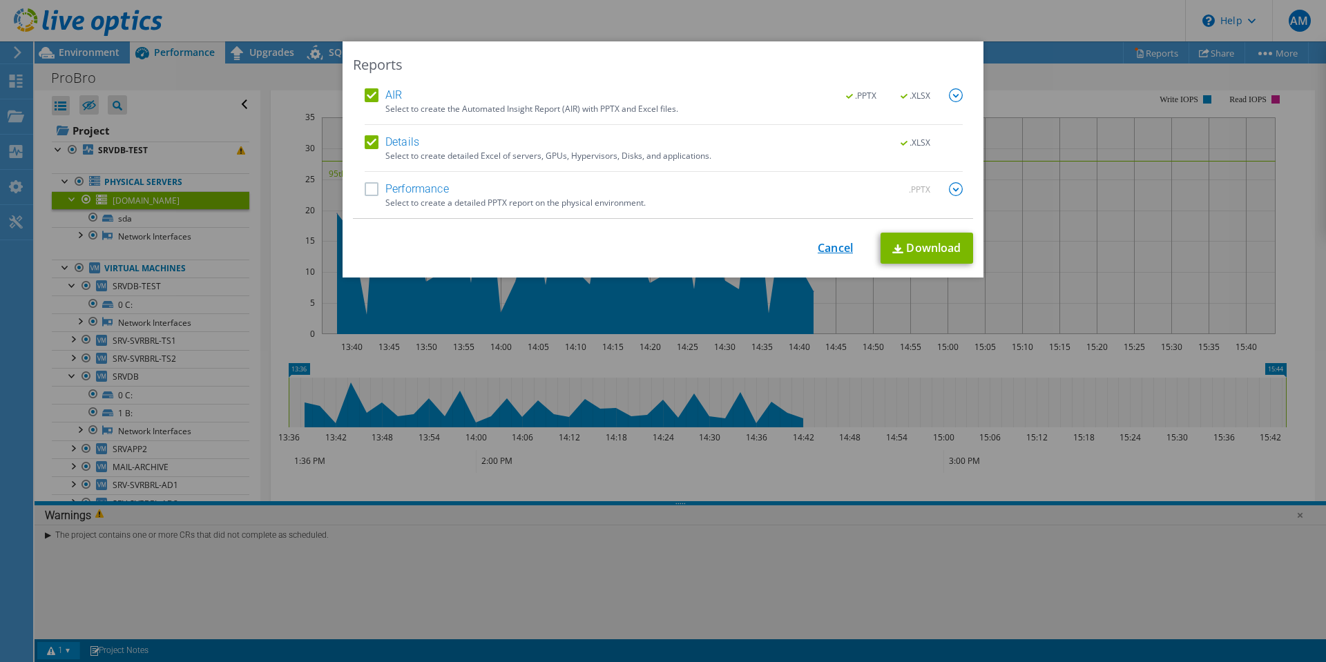
click at [825, 251] on link "Cancel" at bounding box center [835, 248] width 35 height 13
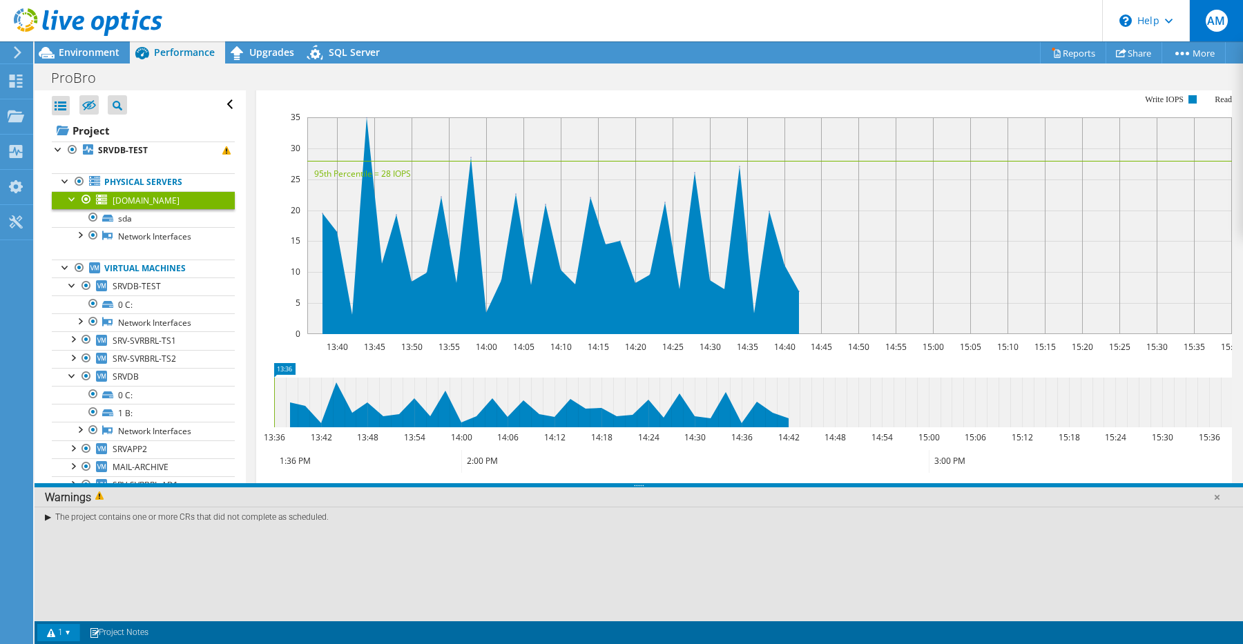
scroll to position [268, 0]
